Goal: Communication & Community: Ask a question

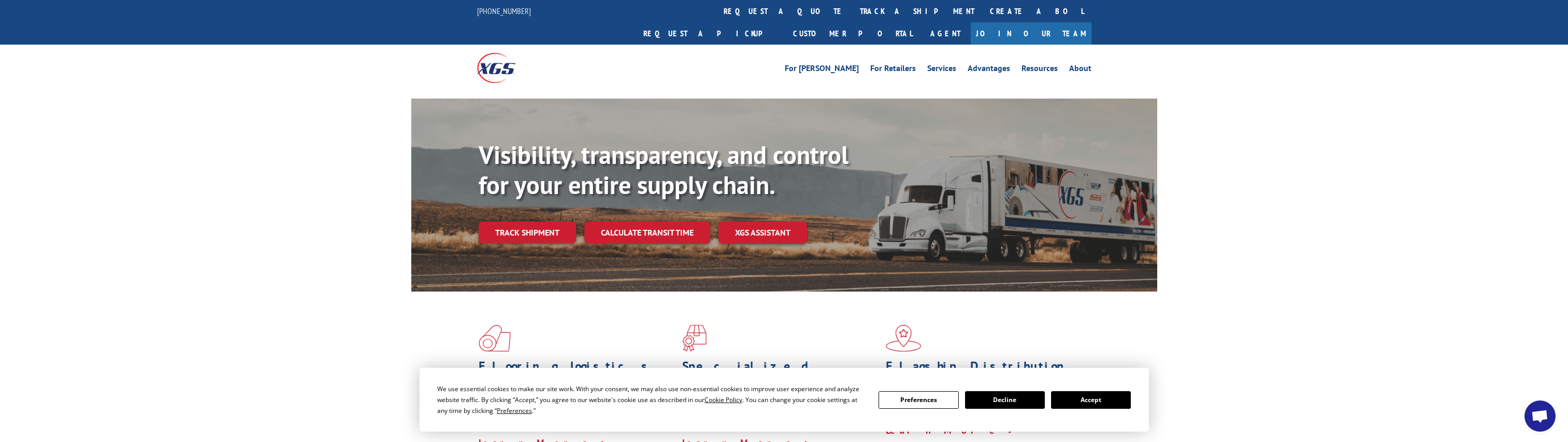
click at [1107, 394] on button "Accept" at bounding box center [1091, 400] width 80 height 18
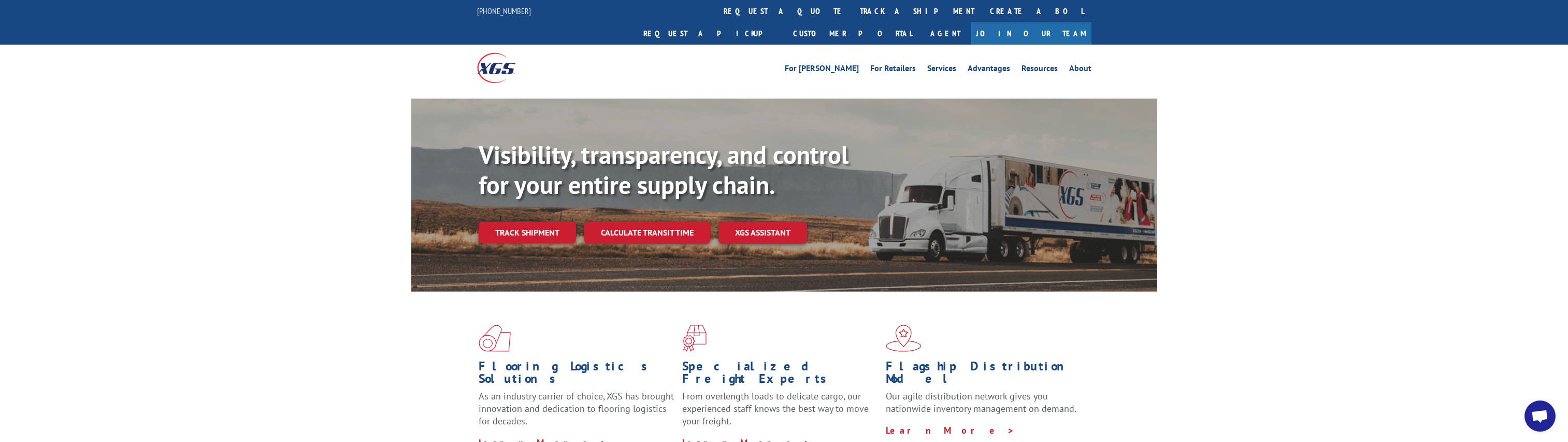
click at [1542, 411] on span "Open chat" at bounding box center [1540, 417] width 17 height 15
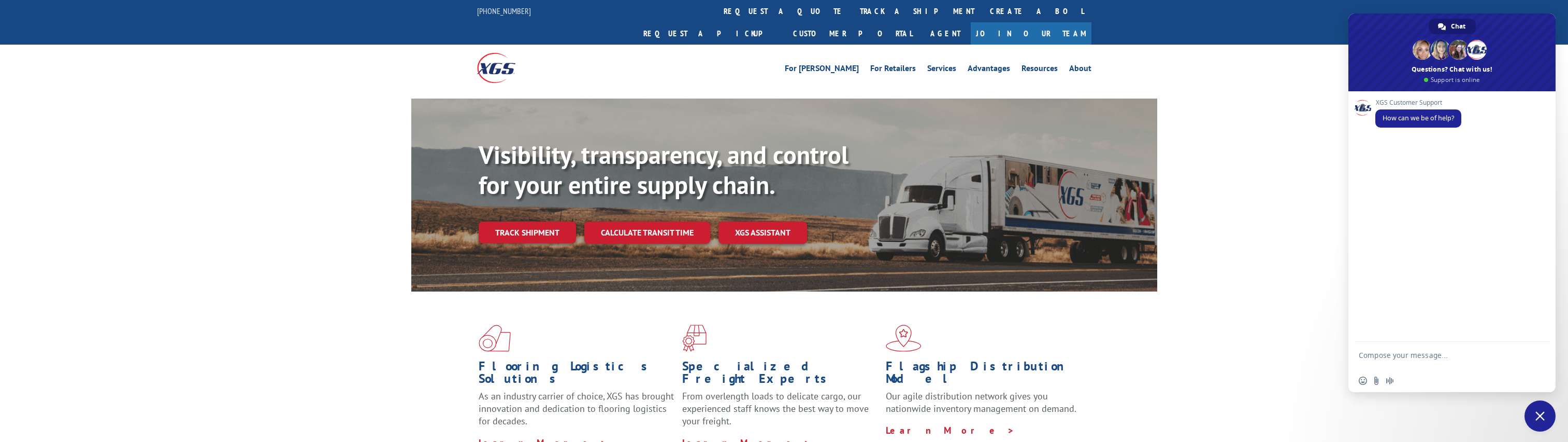
click at [1456, 353] on textarea "Compose your message..." at bounding box center [1441, 359] width 164 height 18
type textarea "Track pickup"
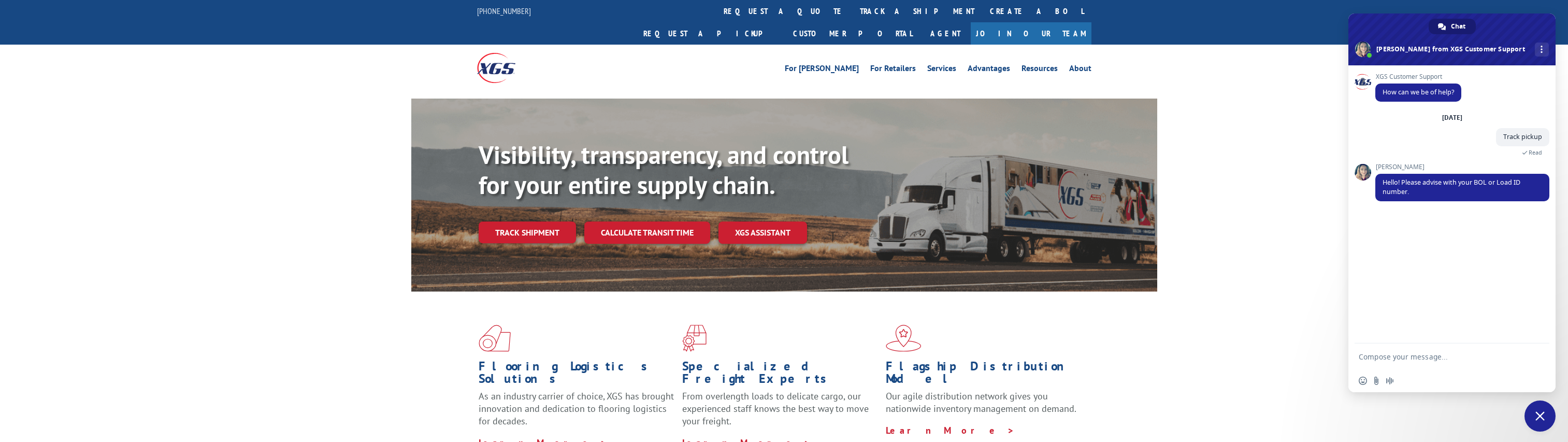
click at [1456, 353] on textarea "Compose your message..." at bounding box center [1441, 356] width 164 height 9
type textarea "Sure, it is BOL number 530279195"
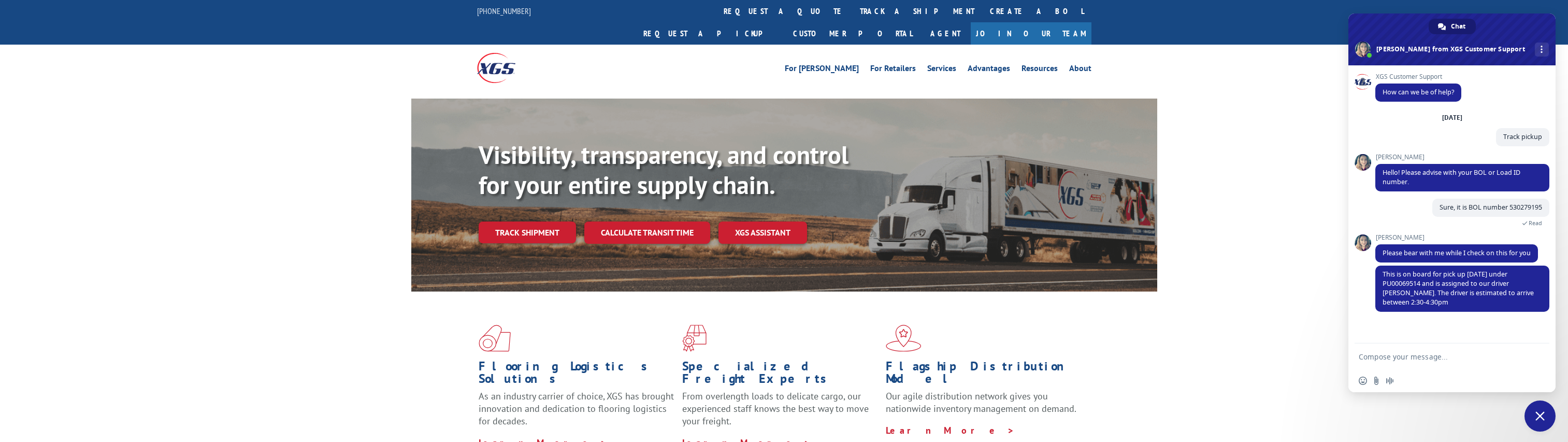
click at [1388, 357] on textarea "Compose your message..." at bounding box center [1441, 356] width 164 height 9
type textarea "Thank you! i appreciate it"
click at [1459, 361] on textarea "Thank you! i appreciate it" at bounding box center [1441, 356] width 164 height 9
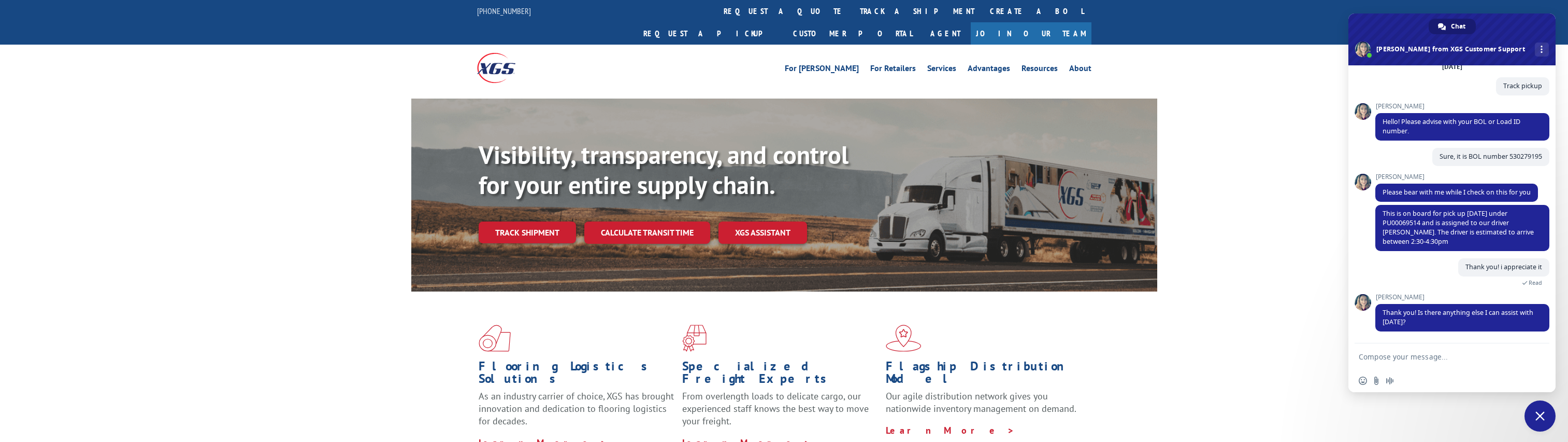
scroll to position [71, 0]
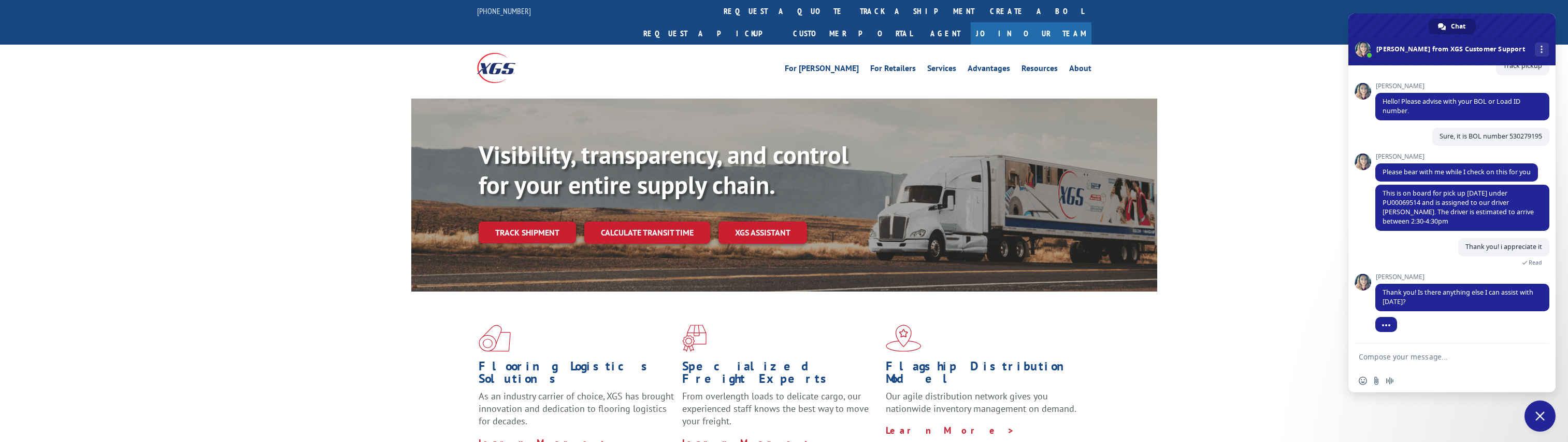
click at [1437, 355] on textarea "Compose your message..." at bounding box center [1441, 356] width 164 height 9
type textarea "That would be it, thanks!"
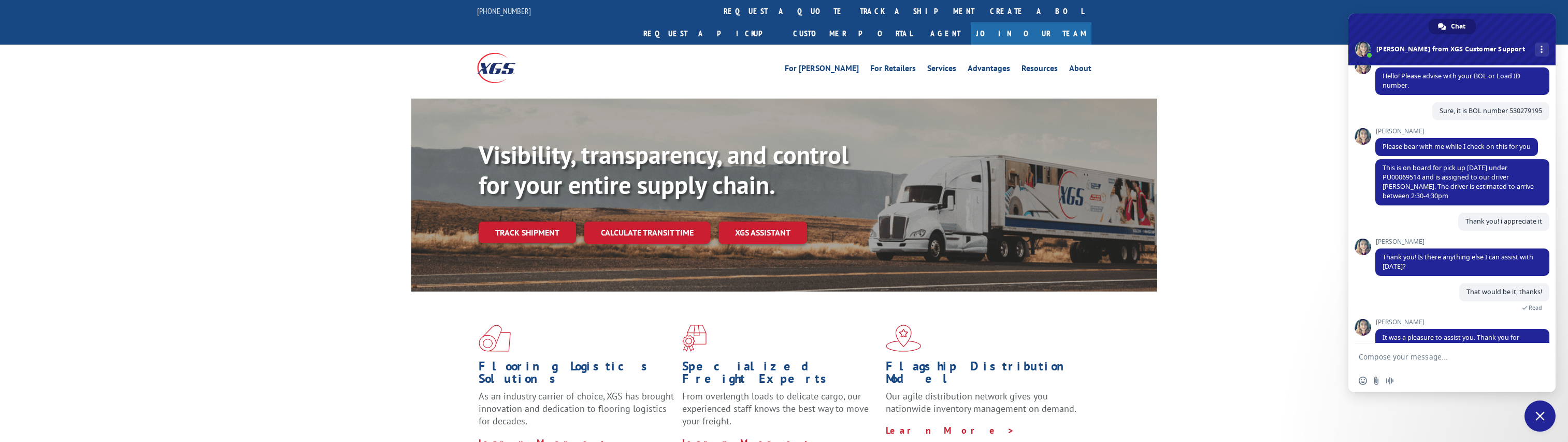
scroll to position [159, 0]
